Goal: Contribute content: Add original content to the website for others to see

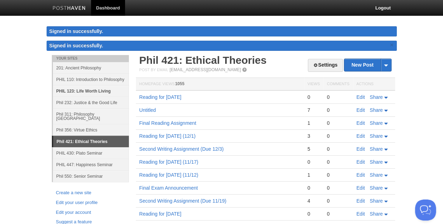
click at [75, 89] on link "PHIL 123: Life Worth Living" at bounding box center [91, 91] width 76 height 12
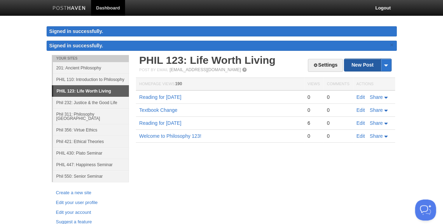
click at [362, 64] on link "New Post" at bounding box center [367, 65] width 47 height 12
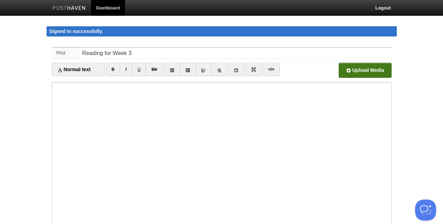
type input "Reading for Week 3"
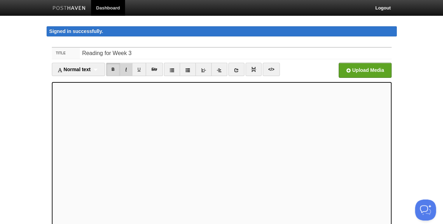
click at [128, 67] on link "I" at bounding box center [126, 69] width 12 height 13
click at [115, 69] on link "B" at bounding box center [113, 69] width 14 height 13
click at [115, 67] on link "B" at bounding box center [113, 69] width 14 height 13
click at [126, 69] on link "I" at bounding box center [126, 69] width 12 height 13
click at [363, 72] on input "file" at bounding box center [153, 72] width 530 height 36
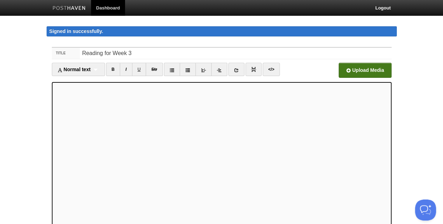
click at [360, 63] on input "file" at bounding box center [153, 72] width 530 height 36
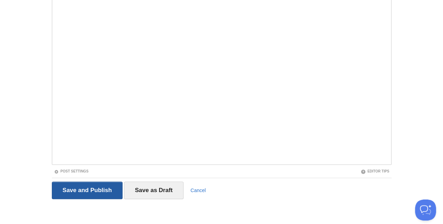
click at [97, 191] on input "Save and Publish" at bounding box center [87, 189] width 71 height 17
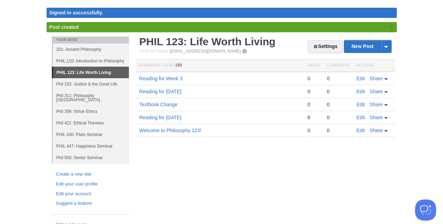
scroll to position [4, 0]
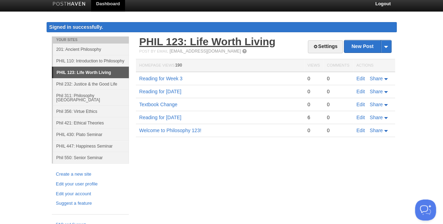
click at [182, 41] on link "PHIL 123: Life Worth Living" at bounding box center [207, 42] width 136 height 12
click at [358, 79] on link "Edit" at bounding box center [360, 79] width 8 height 6
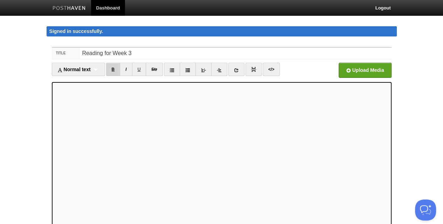
click at [112, 65] on link "B" at bounding box center [113, 69] width 14 height 13
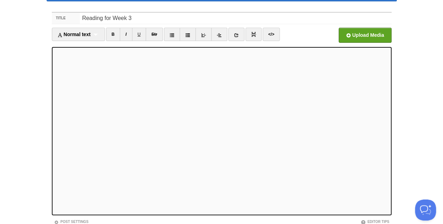
scroll to position [85, 0]
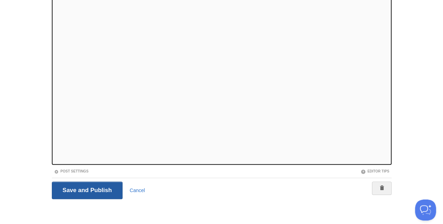
click at [101, 187] on input "Save and Publish" at bounding box center [87, 189] width 71 height 17
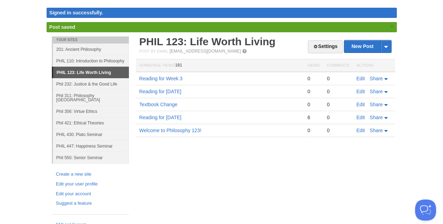
scroll to position [4, 0]
